Goal: Task Accomplishment & Management: Use online tool/utility

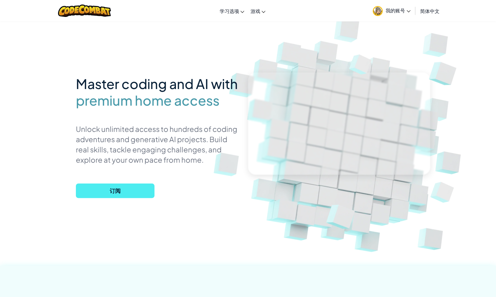
click at [378, 13] on img at bounding box center [378, 11] width 10 height 10
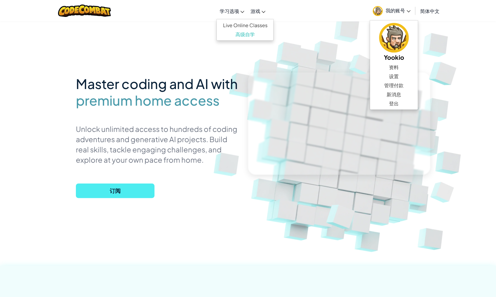
click at [233, 11] on span "学习选项" at bounding box center [228, 11] width 19 height 6
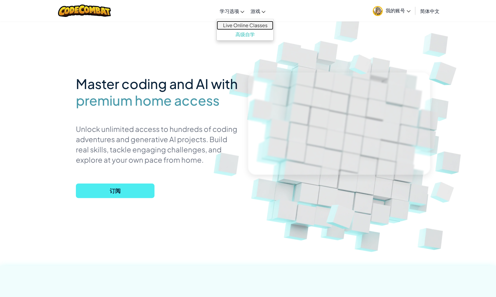
click at [240, 25] on link "Live Online Classes" at bounding box center [245, 25] width 57 height 9
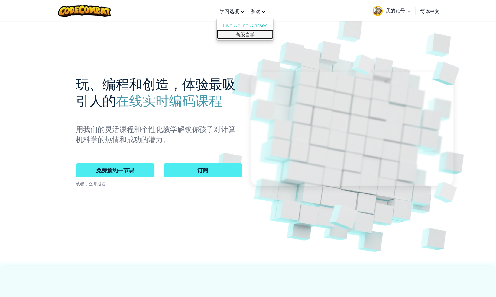
click at [253, 32] on link "高级自学" at bounding box center [245, 34] width 57 height 9
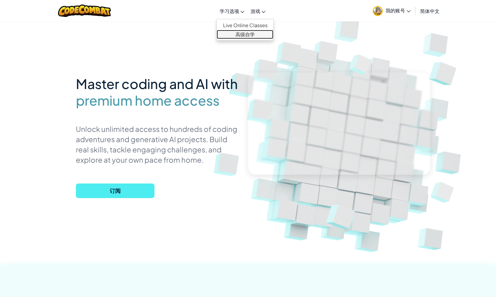
click at [252, 30] on link "高级自学" at bounding box center [245, 34] width 57 height 9
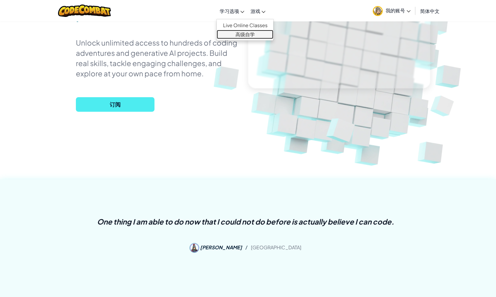
scroll to position [30, 0]
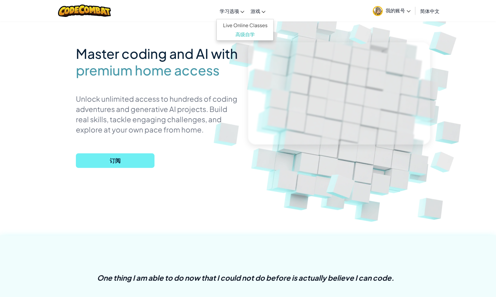
click at [129, 157] on span "订阅" at bounding box center [115, 161] width 79 height 15
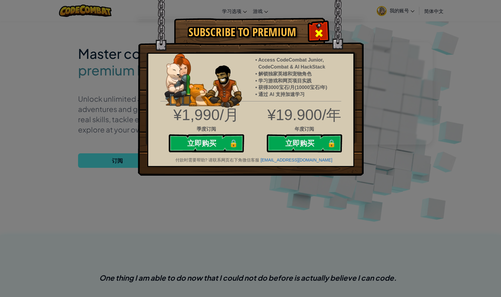
click at [320, 33] on span at bounding box center [319, 33] width 10 height 10
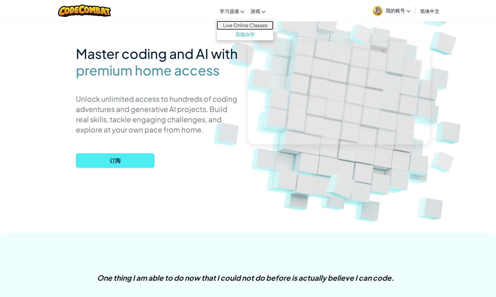
click at [233, 28] on link "Live Online Classes" at bounding box center [245, 25] width 57 height 9
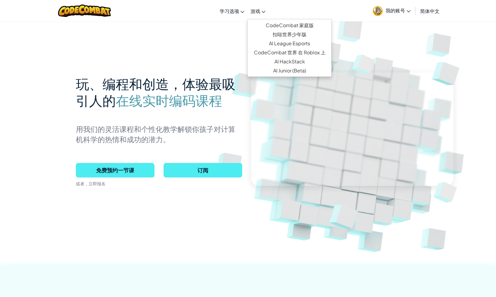
click at [258, 11] on span "游戏" at bounding box center [255, 11] width 10 height 6
click at [274, 24] on link "CodeCombat 家庭版" at bounding box center [290, 25] width 84 height 9
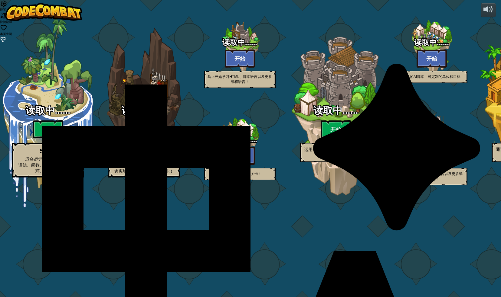
select select "zh-HANS"
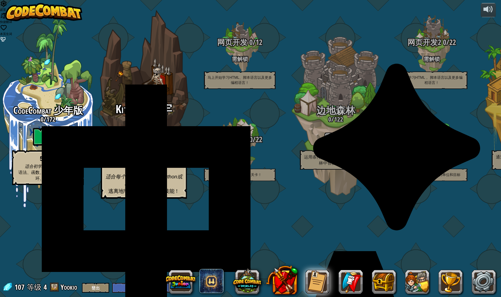
click at [152, 152] on btn "开始" at bounding box center [144, 141] width 36 height 22
select select "zh-HANS"
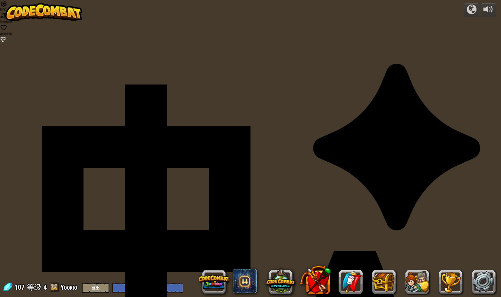
select select "zh-HANS"
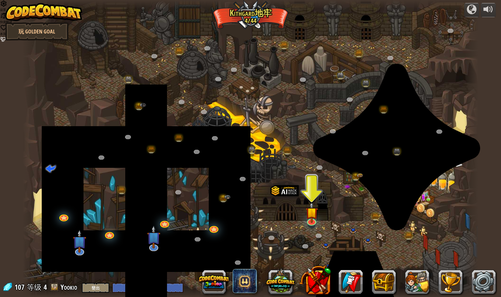
click at [311, 226] on div at bounding box center [311, 225] width 7 height 5
click at [312, 222] on link at bounding box center [311, 220] width 12 height 12
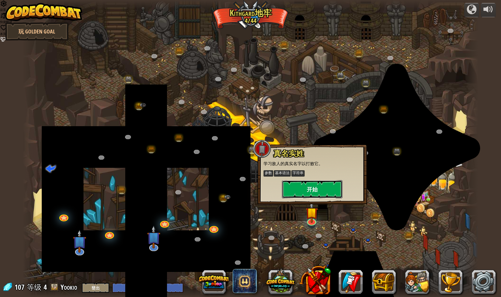
click at [315, 186] on button "开始" at bounding box center [312, 189] width 60 height 18
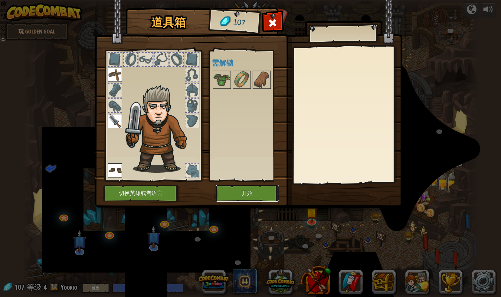
click at [259, 189] on button "开始" at bounding box center [247, 193] width 63 height 17
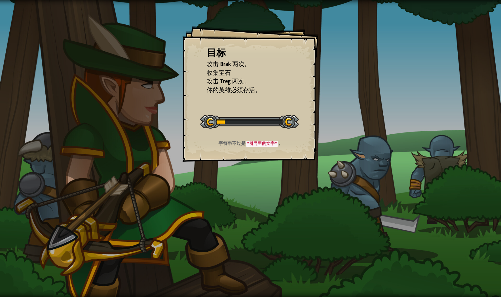
click at [290, 172] on div "目标 攻击 Brak 两次。 收集宝石 攻击 Treg 两次。 你的英雄必须存活。 开始 载入失败 订阅后才可开始本关 订阅 你将需要加入一个课程来玩这个关卡…" at bounding box center [250, 148] width 501 height 297
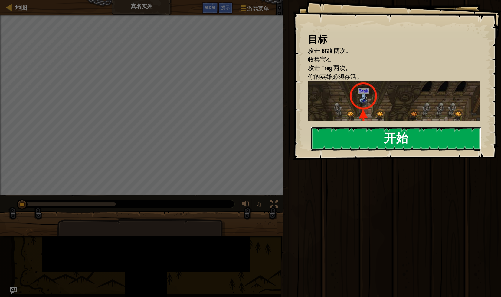
click at [371, 144] on button "开始" at bounding box center [395, 139] width 170 height 24
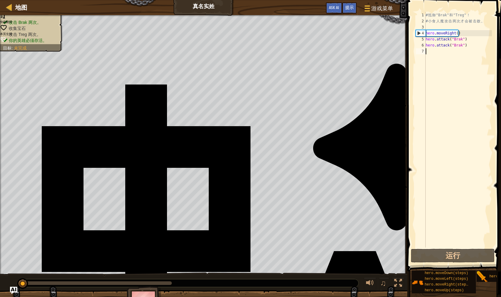
click at [460, 63] on div "# 抵 御 "Brak" 和 "Treg" ！ # 小 食 人 魔 攻 击 两 次 才 会 被 击 败 。 hero . moveRight ( ) hero…" at bounding box center [457, 136] width 67 height 248
click at [400, 32] on div "地图 真名实姓 游戏菜单 完成 提示 Ask AI 1 ההההההההההההההההההההההההההההההההההההההההההההההההההה…" at bounding box center [250, 148] width 501 height 297
type textarea "hero.moveRight()"
click at [452, 53] on div "# 抵 御 "Brak" 和 "Treg" ！ # 小 食 人 魔 攻 击 两 次 才 会 被 击 败 。 hero . moveRight ( ) hero…" at bounding box center [457, 136] width 67 height 248
type textarea "hero.moveRight()"
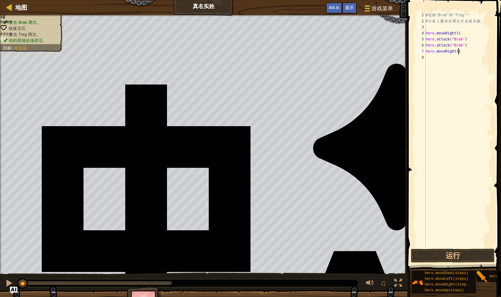
click at [452, 57] on div "# 抵 御 "Brak" 和 "Treg" ！ # 小 食 人 魔 攻 击 两 次 才 会 被 击 败 。 hero . moveRight ( ) hero…" at bounding box center [457, 136] width 67 height 248
click at [388, 48] on div "地图 真名实姓 游戏菜单 完成 提示 Ask AI 1 ההההההההההההההההההההההההההההההההההההההההההההההההההה…" at bounding box center [250, 148] width 501 height 297
click at [470, 48] on div "# 抵 御 "Brak" 和 "Treg" ！ # 小 食 人 魔 攻 击 两 次 才 会 被 击 败 。 hero . moveRight ( ) hero…" at bounding box center [457, 130] width 67 height 236
type textarea "hero.attack("Brak")"
drag, startPoint x: 471, startPoint y: 45, endPoint x: 406, endPoint y: 45, distance: 64.7
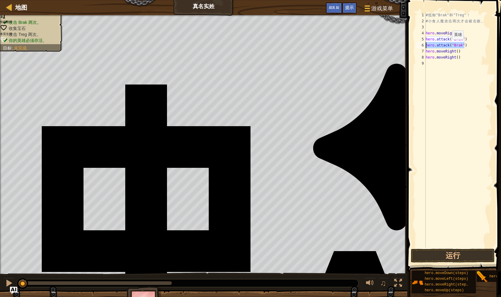
click at [406, 45] on div "hero.attack("Brak") 1 2 3 4 5 6 7 8 9 # 抵 御 "Brak" 和 "Treg" ！ # 小 食 人 魔 攻 击 两 次…" at bounding box center [453, 148] width 96 height 290
click at [438, 70] on div "# 抵 御 "Brak" 和 "Treg" ！ # 小 食 人 魔 攻 击 两 次 才 会 被 击 败 。 hero . moveRight ( ) hero…" at bounding box center [457, 136] width 67 height 248
paste textarea "hero.attack("Brak")"
click at [461, 65] on div "# 抵 御 "Brak" 和 "Treg" ！ # 小 食 人 魔 攻 击 两 次 才 会 被 击 败 。 hero . moveRight ( ) hero…" at bounding box center [459, 136] width 66 height 248
type textarea "hero.attack("Treg")"
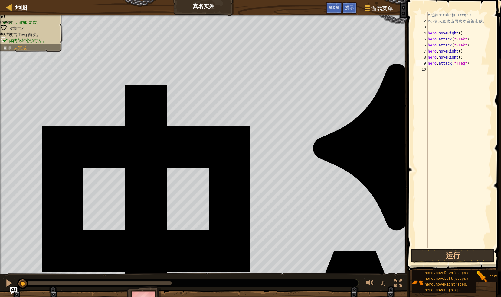
click at [395, 65] on div "地图 真名实姓 游戏菜单 完成 提示 Ask AI 1 ההההההההההההההההההההההההההההההההההההההההההההההההההה…" at bounding box center [250, 148] width 501 height 297
click at [443, 71] on div "# 抵 御 "Brak" 和 "Treg" ！ # 小 食 人 魔 攻 击 两 次 才 会 被 击 败 。 hero . moveRight ( ) hero…" at bounding box center [459, 136] width 66 height 248
paste textarea "hero.attack("Treg")"
click at [457, 256] on button "运行" at bounding box center [452, 256] width 84 height 14
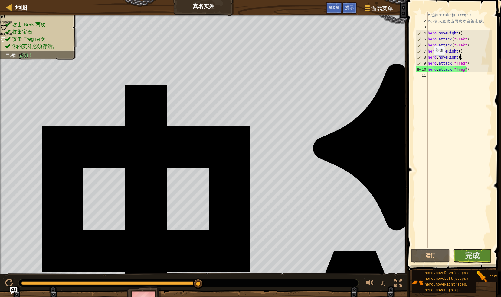
drag, startPoint x: 468, startPoint y: 57, endPoint x: 407, endPoint y: 62, distance: 60.3
click at [407, 62] on div "hero.attack("Treg") 1 2 3 4 5 6 7 8 9 10 11 # 抵 御 "Brak" 和 "Treg" ！ # 小 食 人 魔 攻…" at bounding box center [453, 148] width 96 height 290
click at [466, 59] on div "# 抵 御 "Brak" 和 "Treg" ！ # 小 食 人 魔 攻 击 两 次 才 会 被 击 败 。 hero . moveRight ( ) hero…" at bounding box center [458, 130] width 65 height 236
type textarea "hero.moveRight()"
drag, startPoint x: 466, startPoint y: 59, endPoint x: 408, endPoint y: 59, distance: 57.7
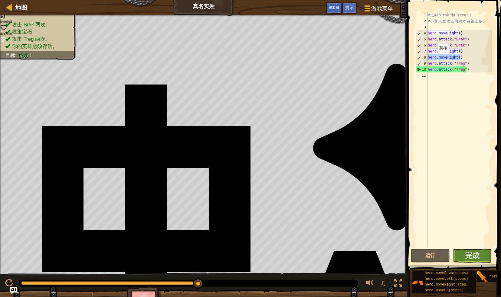
click at [408, 59] on div "hero.moveRight() 1 2 3 4 5 6 7 8 9 10 11 # 抵 御 "Brak" 和 "Treg" ！ # 小 食 人 魔 攻 击 …" at bounding box center [453, 148] width 96 height 290
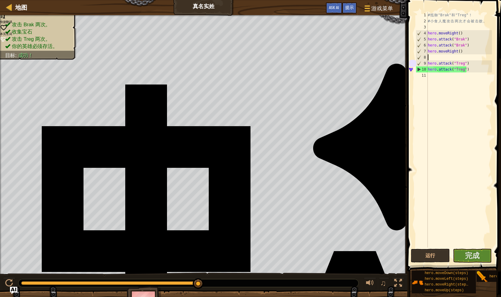
click at [442, 76] on div "# 抵 御 "Brak" 和 "Treg" ！ # 小 食 人 魔 攻 击 两 次 才 会 被 击 败 。 hero . moveRight ( ) hero…" at bounding box center [459, 136] width 66 height 248
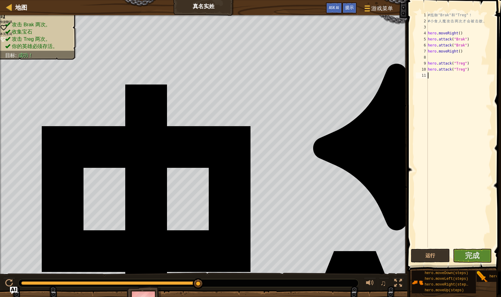
paste textarea "hero.moveRight()"
type textarea "hero.moveRight()"
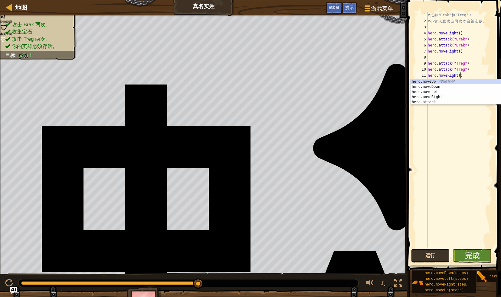
click at [441, 255] on button "运行" at bounding box center [429, 256] width 39 height 14
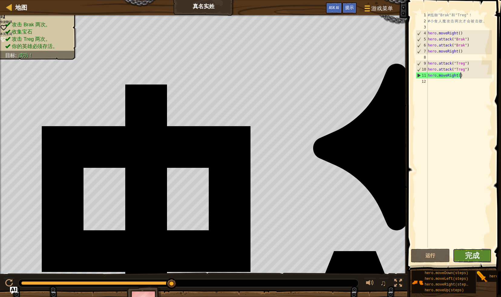
click at [464, 258] on button "完成" at bounding box center [472, 256] width 39 height 14
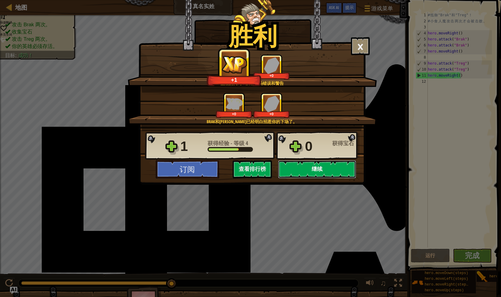
click at [309, 168] on button "继续" at bounding box center [317, 170] width 78 height 18
select select "zh-HANS"
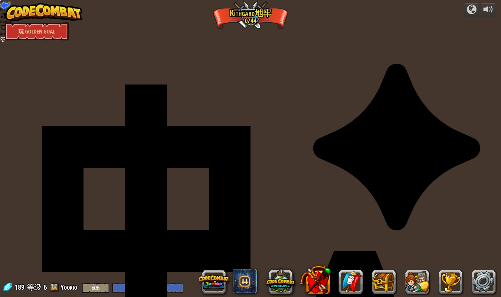
select select "zh-HANS"
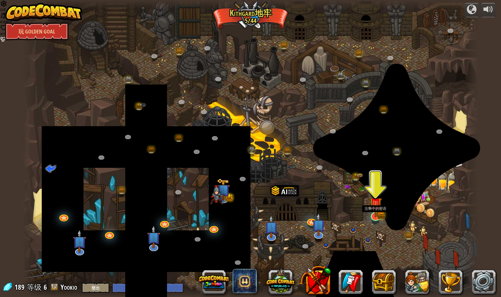
click at [377, 212] on img at bounding box center [375, 203] width 12 height 27
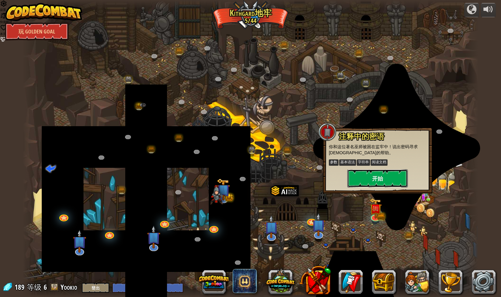
click at [384, 178] on button "开始" at bounding box center [377, 179] width 60 height 18
